Goal: Find specific page/section: Find specific page/section

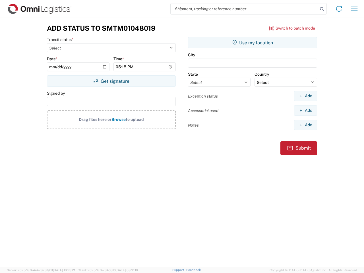
click at [245, 9] on input "search" at bounding box center [244, 8] width 147 height 11
click at [322, 9] on icon at bounding box center [322, 9] width 8 height 8
click at [339, 9] on icon at bounding box center [339, 8] width 9 height 9
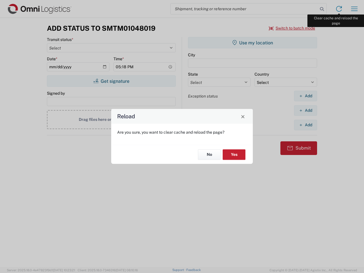
click at [355, 9] on div "Reload Are you sure, you want to clear cache and reload the page? No Yes" at bounding box center [182, 136] width 364 height 273
click at [292, 28] on div "Reload Are you sure, you want to clear cache and reload the page? No Yes" at bounding box center [182, 136] width 364 height 273
click at [111, 81] on div "Reload Are you sure, you want to clear cache and reload the page? No Yes" at bounding box center [182, 136] width 364 height 273
click at [253, 43] on div "Reload Are you sure, you want to clear cache and reload the page? No Yes" at bounding box center [182, 136] width 364 height 273
click at [306, 96] on div "Reload Are you sure, you want to clear cache and reload the page? No Yes" at bounding box center [182, 136] width 364 height 273
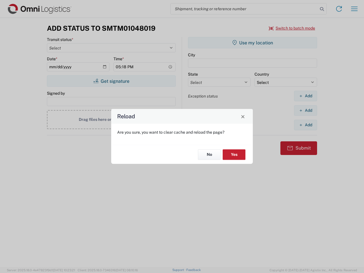
click at [306, 110] on div "Reload Are you sure, you want to clear cache and reload the page? No Yes" at bounding box center [182, 136] width 364 height 273
click at [306, 125] on div "Reload Are you sure, you want to clear cache and reload the page? No Yes" at bounding box center [182, 136] width 364 height 273
